Goal: Use online tool/utility

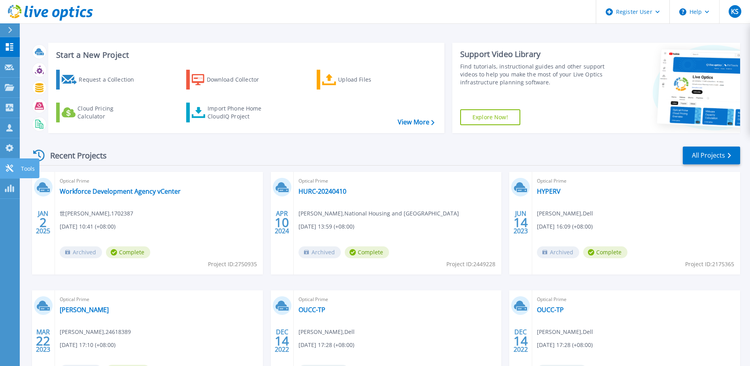
click at [6, 165] on icon at bounding box center [9, 168] width 9 height 8
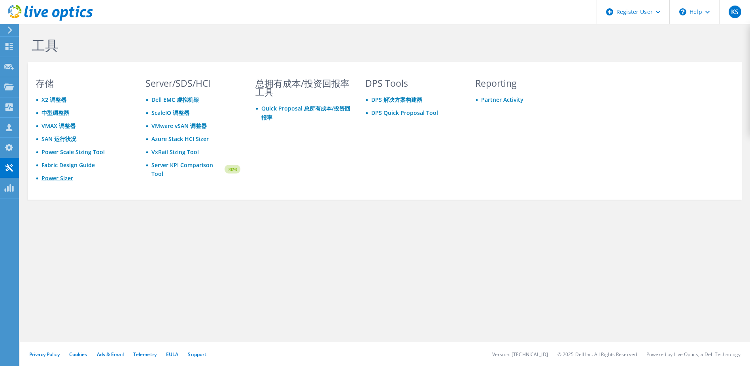
click at [59, 180] on link "Power Sizer" at bounding box center [58, 178] width 32 height 8
